Goal: Task Accomplishment & Management: Use online tool/utility

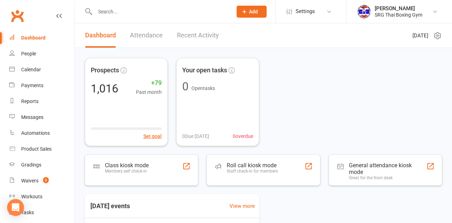
click at [177, 165] on div "Class kiosk mode Members self check-in" at bounding box center [141, 170] width 113 height 31
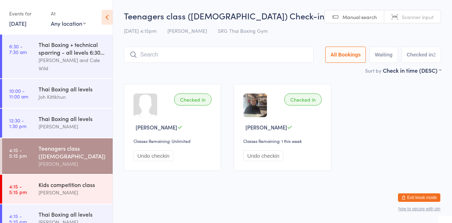
click at [82, 189] on div "[PERSON_NAME]" at bounding box center [73, 193] width 68 height 8
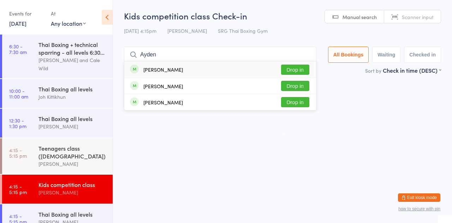
type input "Ayden"
click at [306, 69] on button "Drop in" at bounding box center [295, 70] width 28 height 10
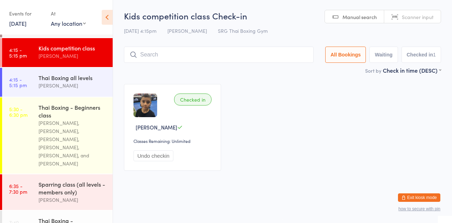
scroll to position [138, 0]
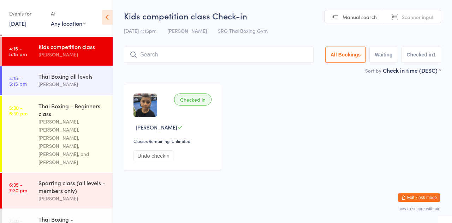
click at [79, 80] on div "[PERSON_NAME]" at bounding box center [73, 84] width 68 height 8
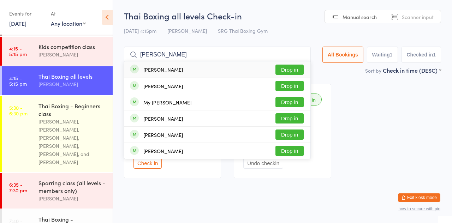
type input "[PERSON_NAME]"
click at [294, 69] on button "Drop in" at bounding box center [290, 70] width 28 height 10
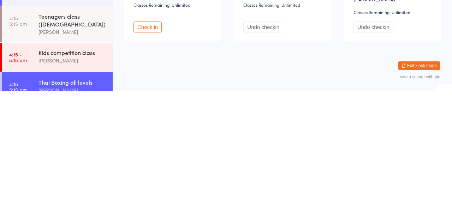
click at [83, 160] on div "[PERSON_NAME]" at bounding box center [73, 164] width 68 height 8
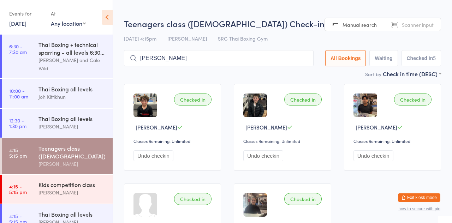
type input "[PERSON_NAME]"
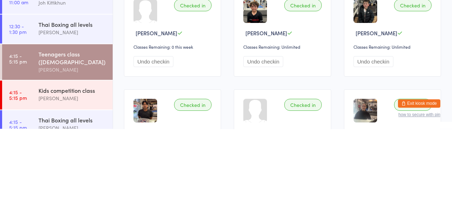
click at [170, 152] on button "Undo checkin" at bounding box center [154, 155] width 40 height 11
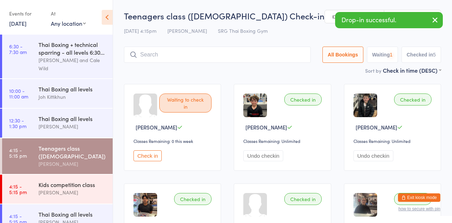
click at [216, 53] on input "search" at bounding box center [217, 55] width 187 height 16
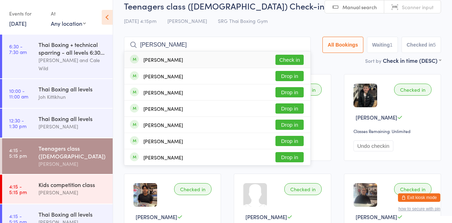
scroll to position [9, 0]
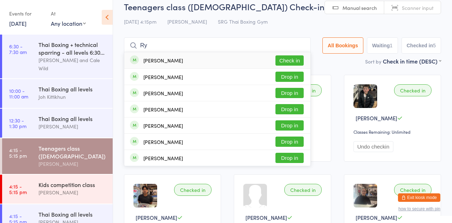
type input "R"
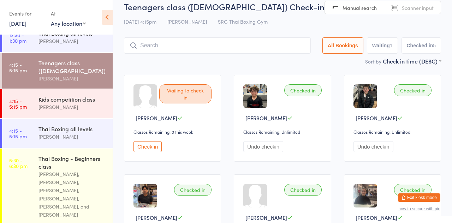
scroll to position [85, 0]
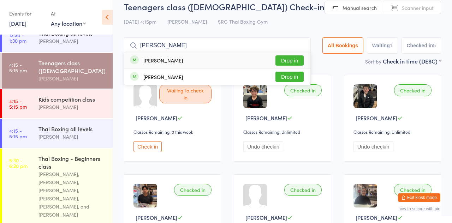
type input "[PERSON_NAME]"
click at [287, 63] on button "Drop in" at bounding box center [290, 60] width 28 height 10
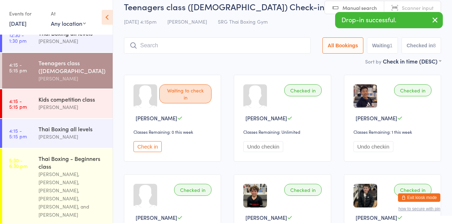
click at [179, 45] on input "search" at bounding box center [217, 45] width 187 height 16
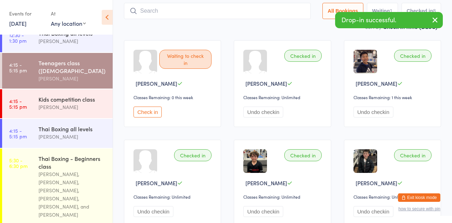
scroll to position [47, 0]
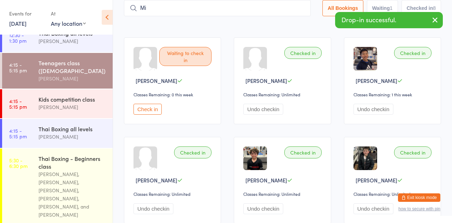
type input "Min"
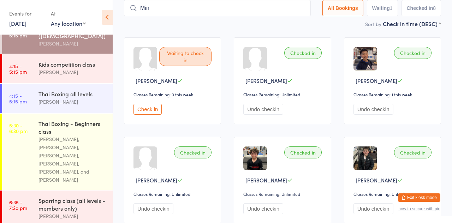
scroll to position [121, 0]
click at [72, 68] on div "[PERSON_NAME]" at bounding box center [73, 72] width 68 height 8
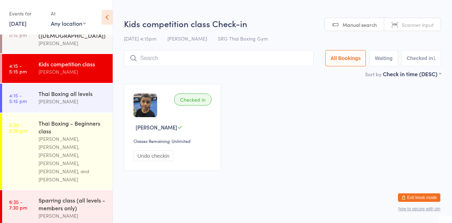
click at [73, 90] on div "Thai Boxing all levels" at bounding box center [73, 94] width 68 height 8
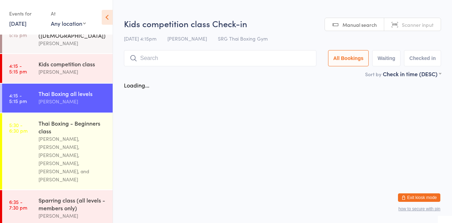
click at [180, 60] on input "search" at bounding box center [220, 58] width 193 height 16
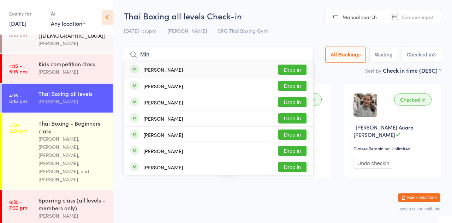
type input "Min"
click at [296, 70] on button "Drop in" at bounding box center [292, 70] width 28 height 10
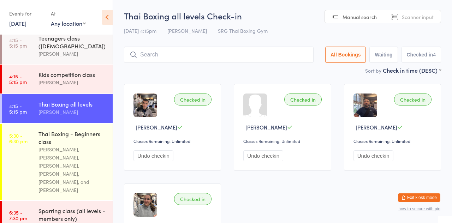
scroll to position [107, 0]
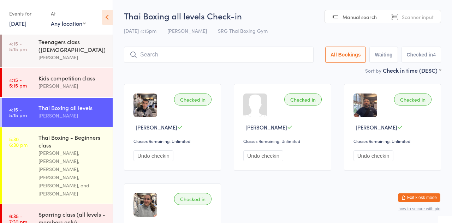
click at [22, 59] on link "4:15 - 5:15 pm Teenagers class ([DEMOGRAPHIC_DATA]) [PERSON_NAME]" at bounding box center [57, 50] width 111 height 36
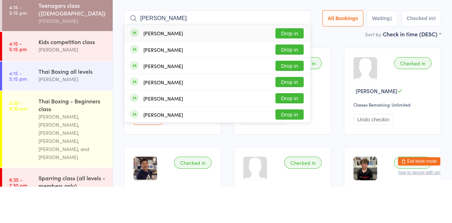
click at [311, 54] on input "[PERSON_NAME]" at bounding box center [217, 55] width 187 height 16
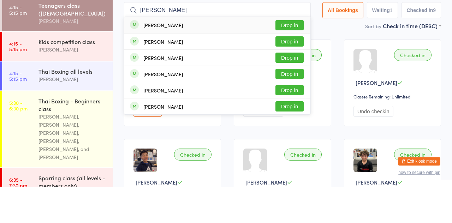
type input "[PERSON_NAME]"
click at [305, 54] on div "[PERSON_NAME] Drop in" at bounding box center [217, 61] width 186 height 16
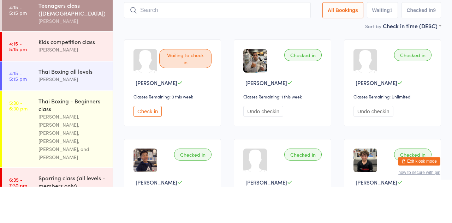
scroll to position [8, 0]
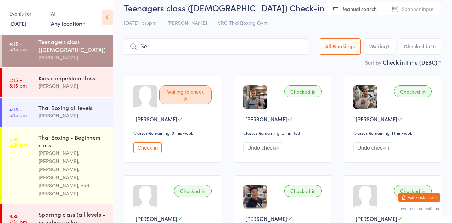
type input "S"
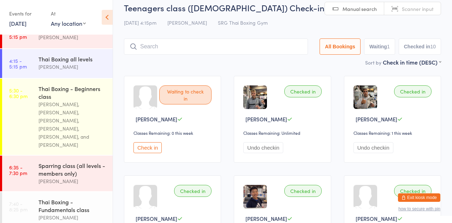
scroll to position [159, 0]
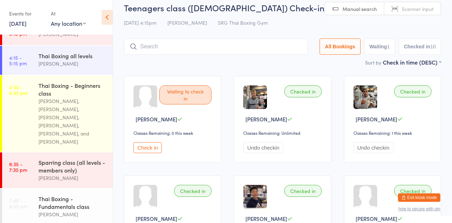
click at [73, 60] on div "[PERSON_NAME]" at bounding box center [73, 64] width 68 height 8
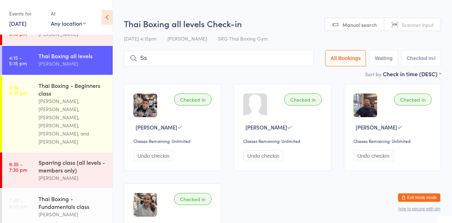
type input "S"
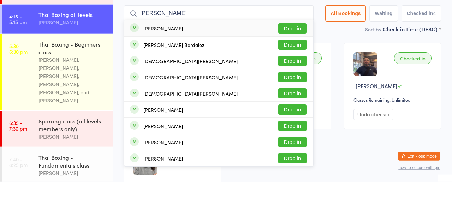
type input "[PERSON_NAME]"
click at [299, 84] on button "Drop in" at bounding box center [292, 86] width 28 height 10
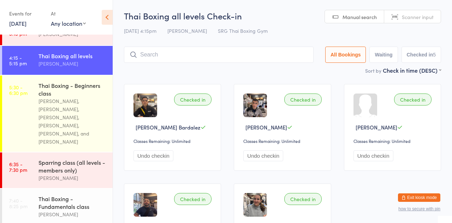
click at [30, 54] on link "4:15 - 5:15 pm Thai Boxing all levels [PERSON_NAME]" at bounding box center [57, 60] width 111 height 29
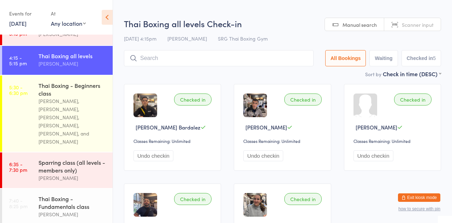
click at [27, 86] on time "5:30 - 6:30 pm" at bounding box center [18, 89] width 18 height 11
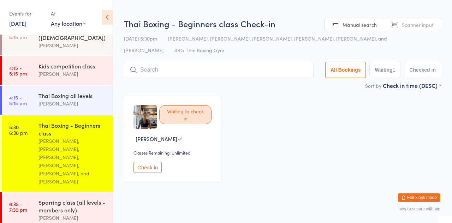
scroll to position [119, 0]
click at [19, 65] on time "4:15 - 5:15 pm" at bounding box center [18, 70] width 18 height 11
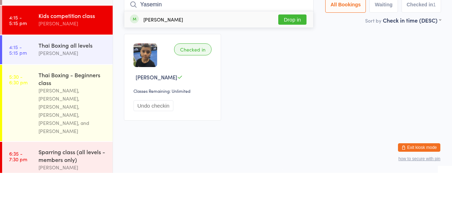
type input "Yasemin"
click at [305, 71] on button "Drop in" at bounding box center [292, 70] width 28 height 10
